Goal: Find specific page/section: Find specific page/section

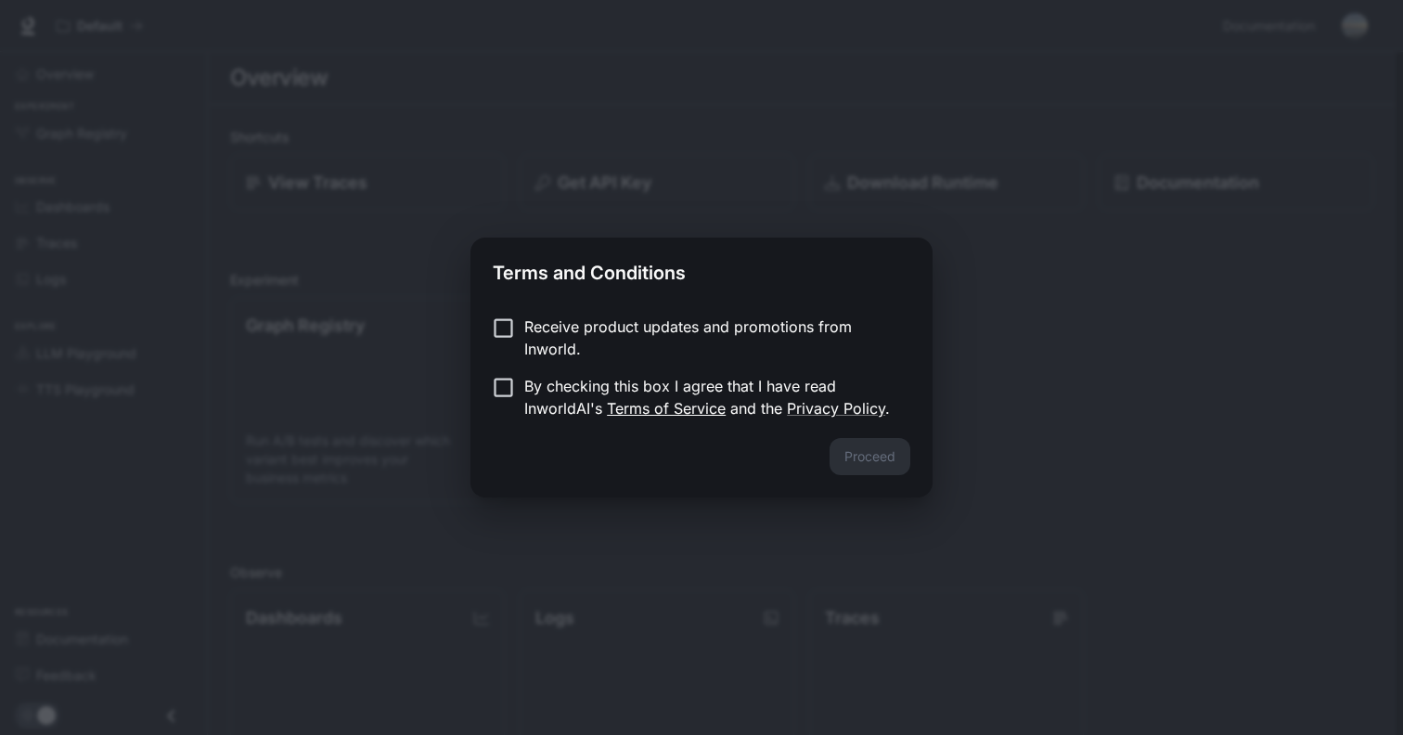
click at [712, 402] on link "Terms of Service" at bounding box center [666, 408] width 119 height 19
click at [874, 459] on button "Proceed" at bounding box center [870, 456] width 81 height 37
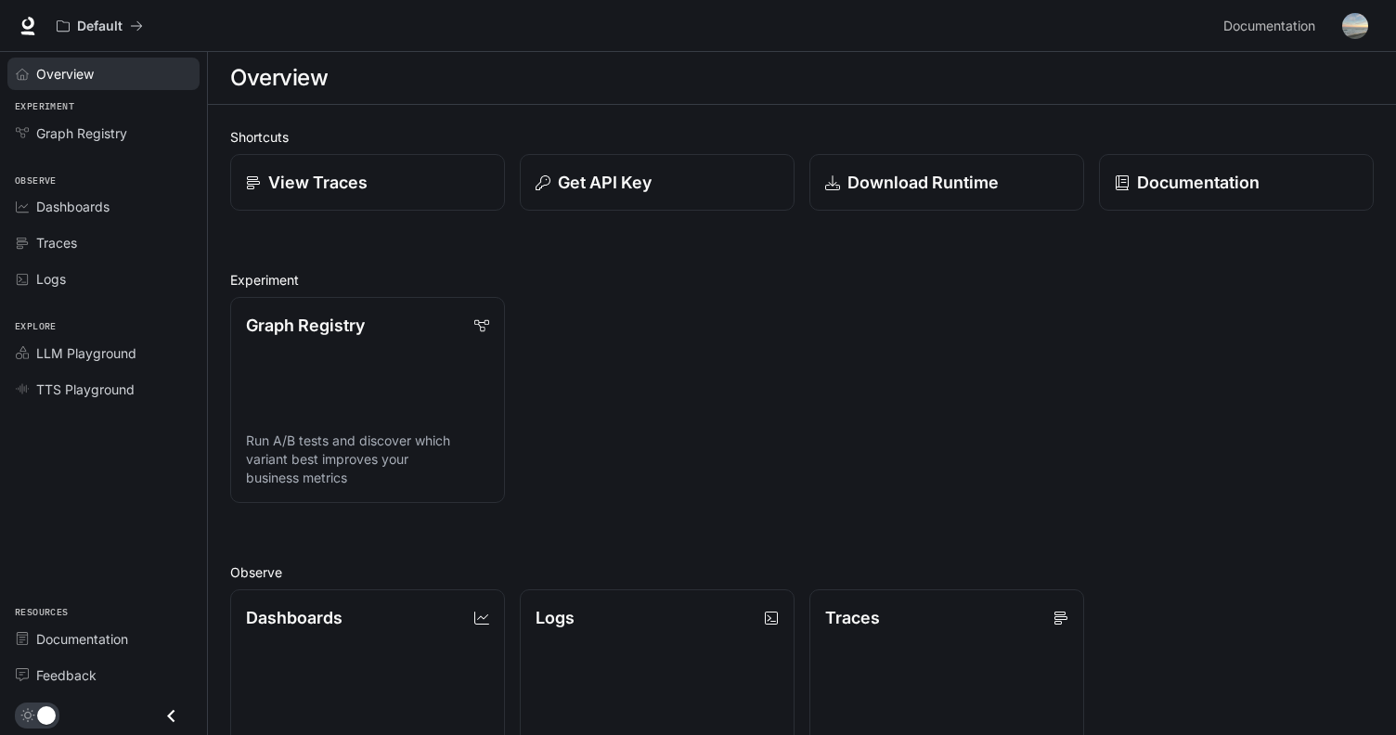
click at [82, 78] on span "Overview" at bounding box center [65, 73] width 58 height 19
click at [343, 175] on p "View Traces" at bounding box center [317, 182] width 100 height 25
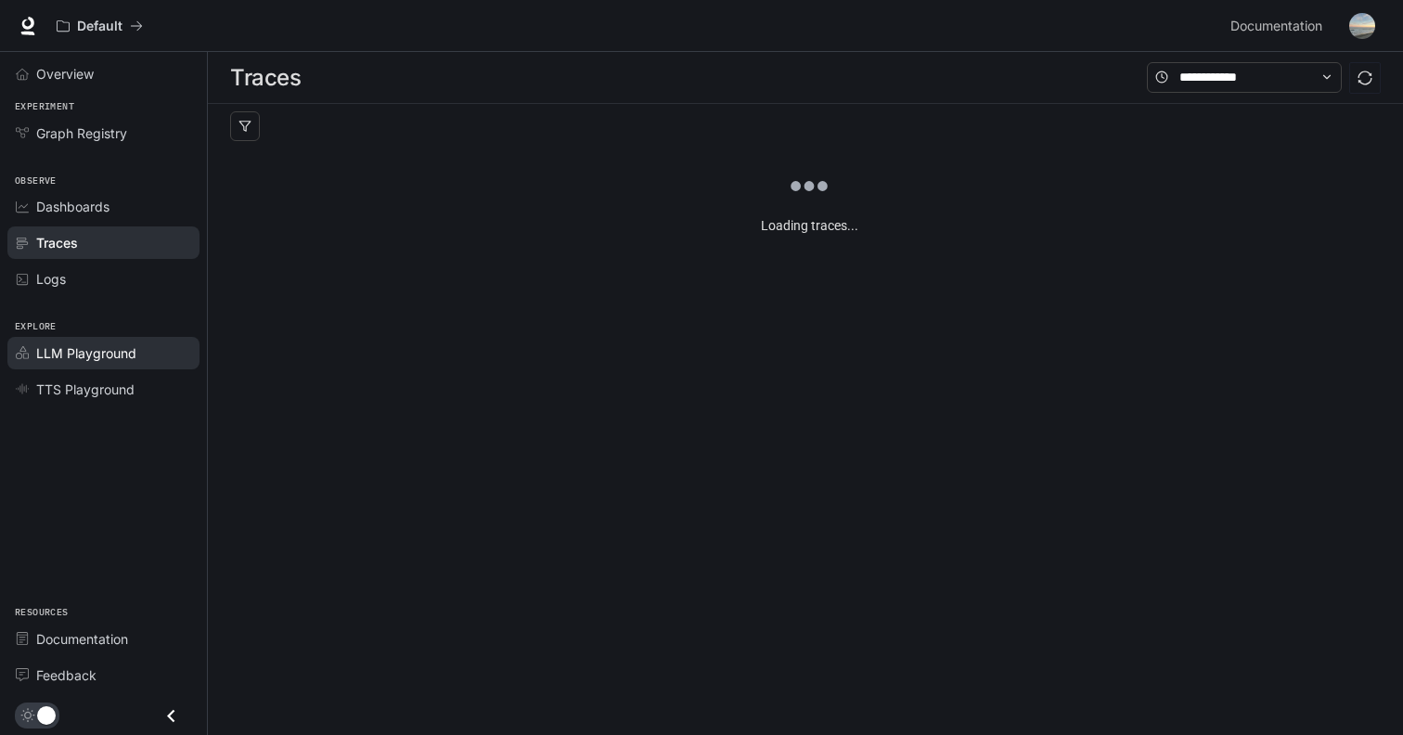
click at [58, 356] on span "LLM Playground" at bounding box center [86, 352] width 100 height 19
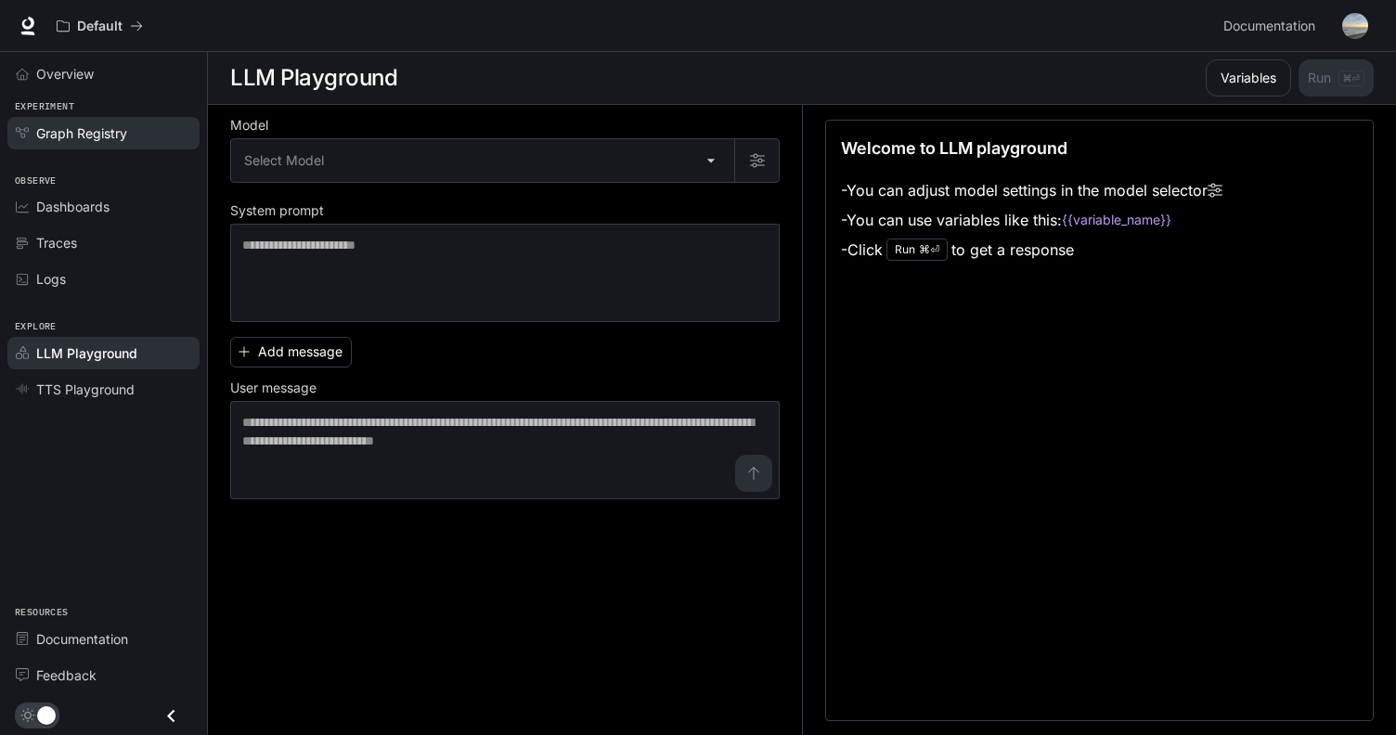
click at [81, 141] on span "Graph Registry" at bounding box center [81, 132] width 91 height 19
